Goal: Navigation & Orientation: Find specific page/section

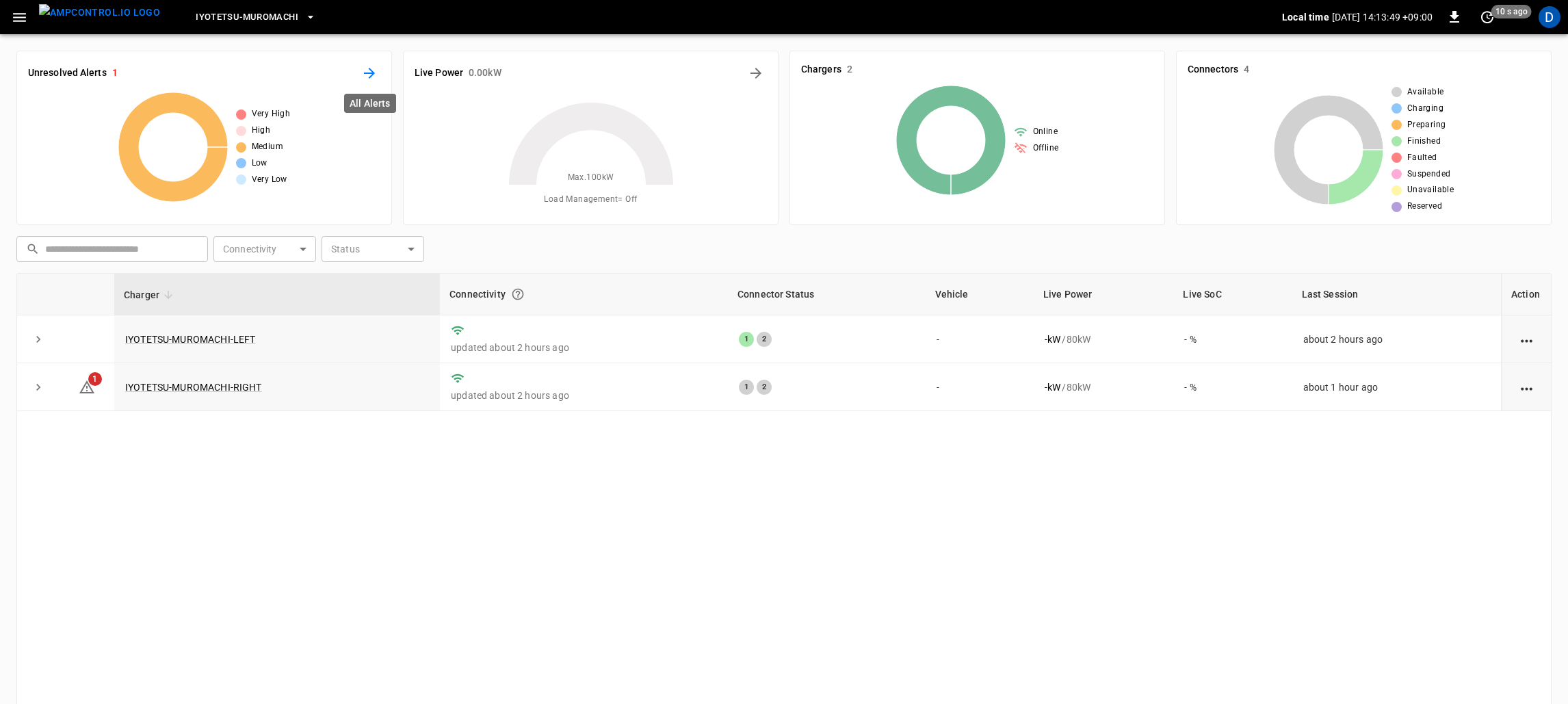
click at [370, 65] on icon "All Alerts" at bounding box center [369, 73] width 17 height 17
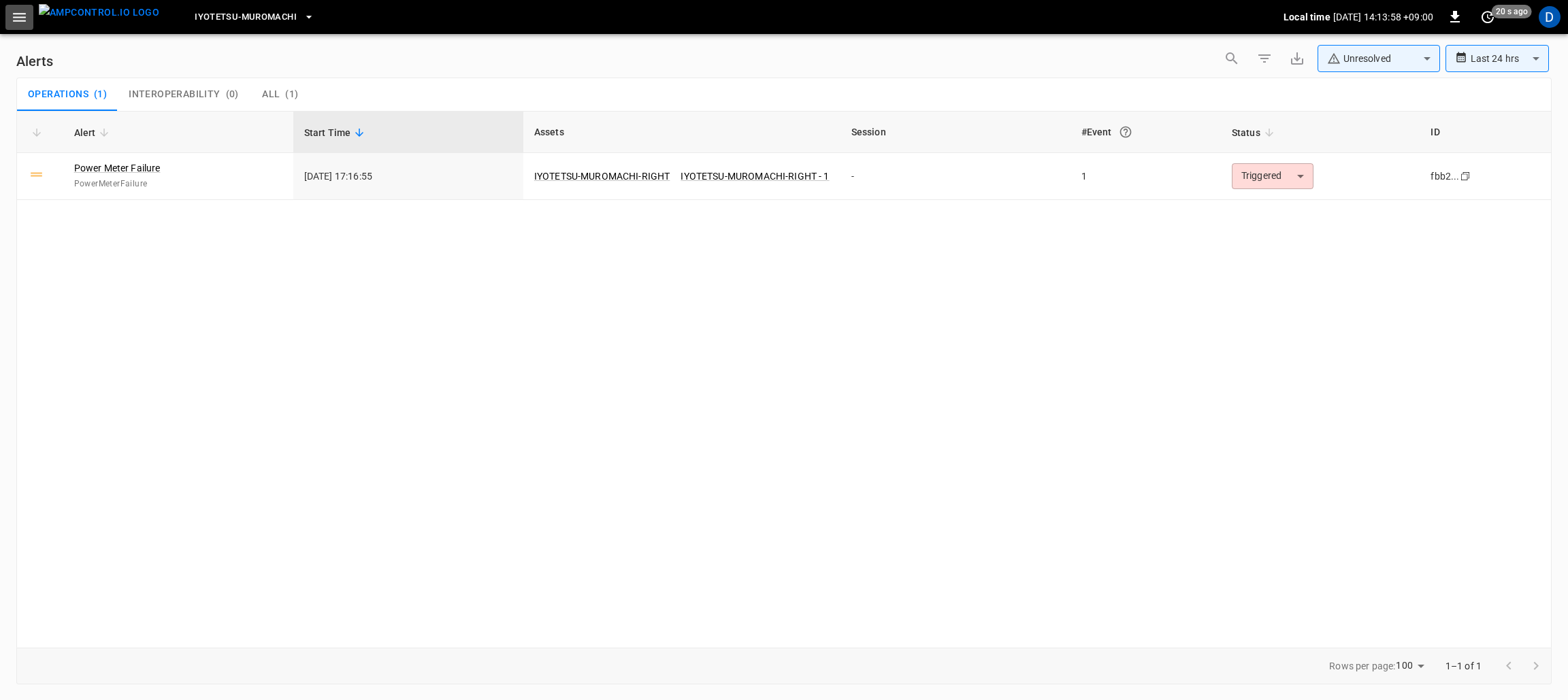
click at [21, 13] on icon "button" at bounding box center [19, 17] width 13 height 9
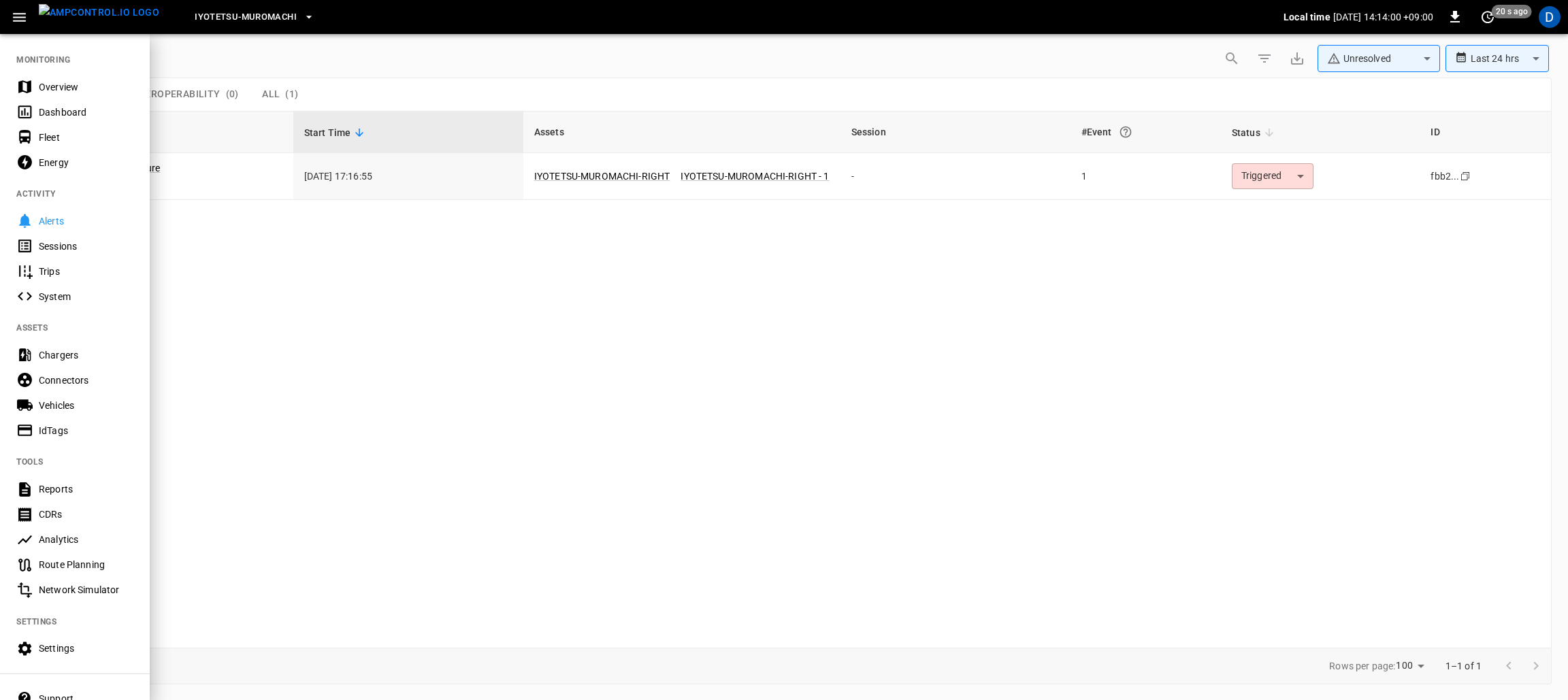
click at [64, 80] on div "Overview" at bounding box center [86, 87] width 94 height 13
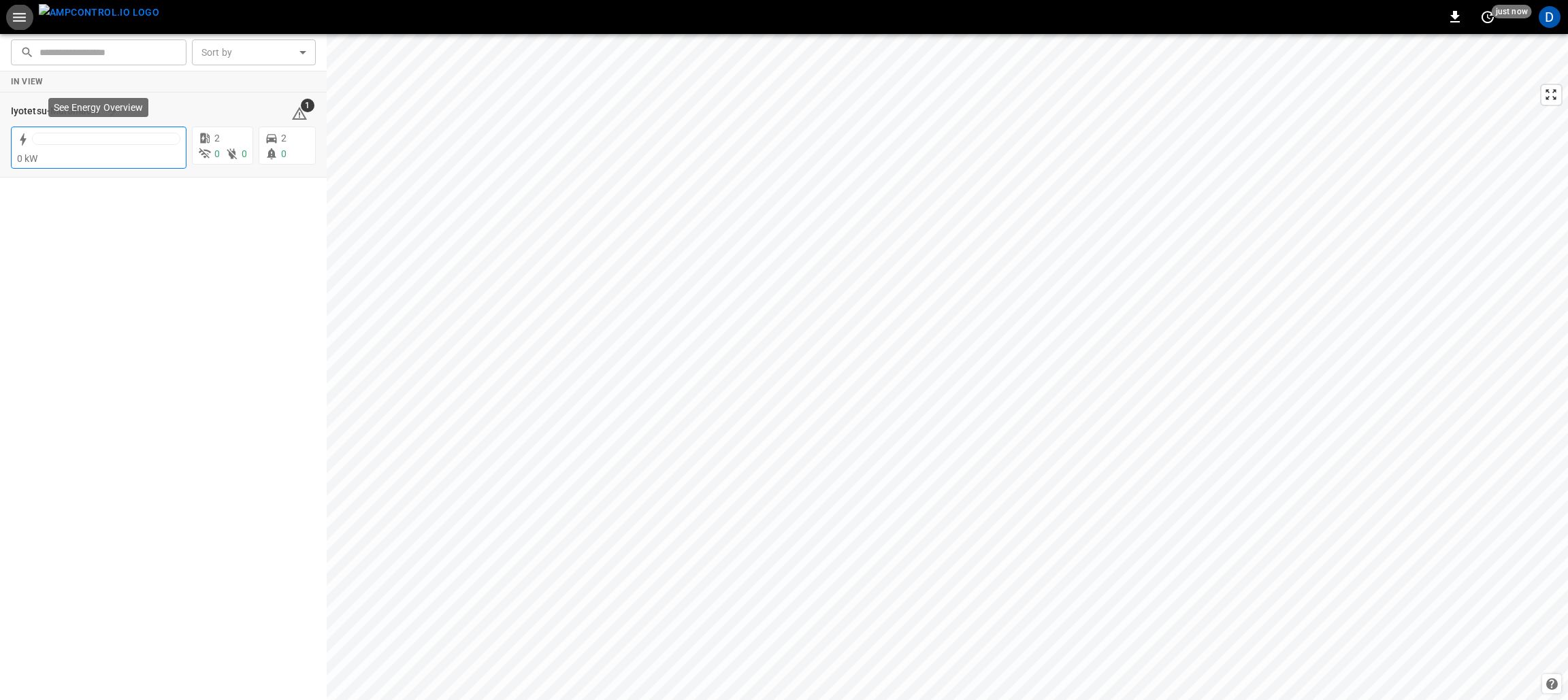
click at [124, 137] on div at bounding box center [106, 139] width 147 height 11
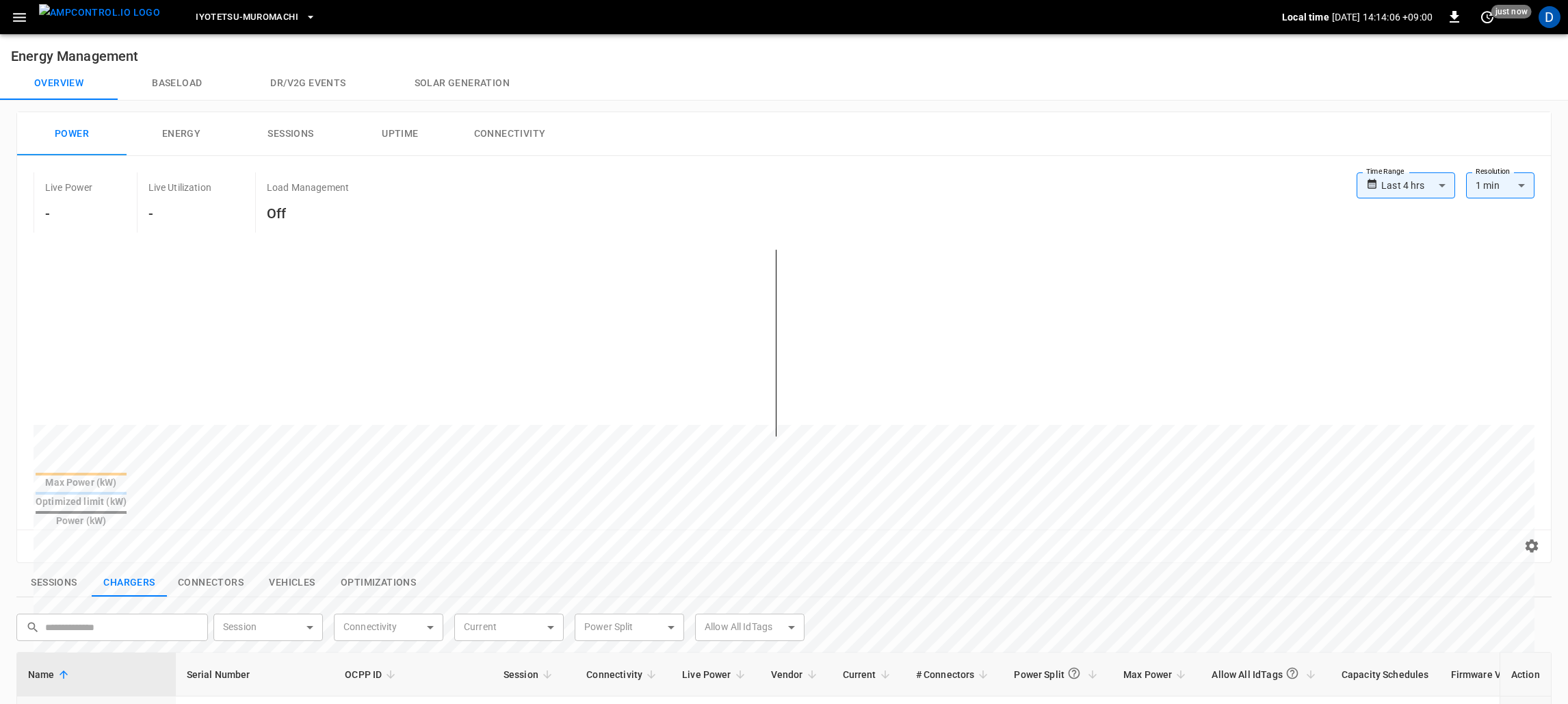
click at [1406, 173] on div "Last 4 hrs" at bounding box center [1418, 185] width 74 height 26
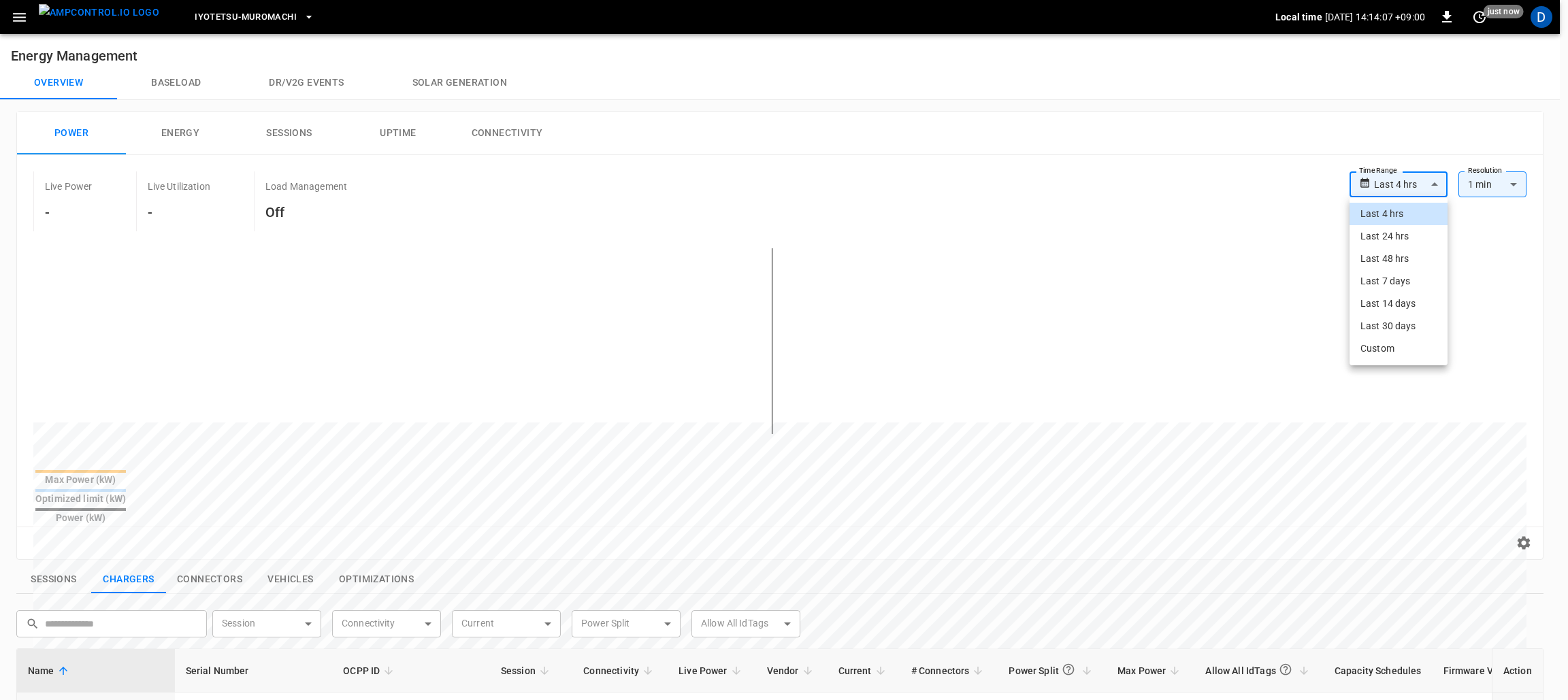
click at [1381, 256] on li "Last 48 hrs" at bounding box center [1398, 259] width 98 height 22
type input "**********"
